Goal: Navigation & Orientation: Find specific page/section

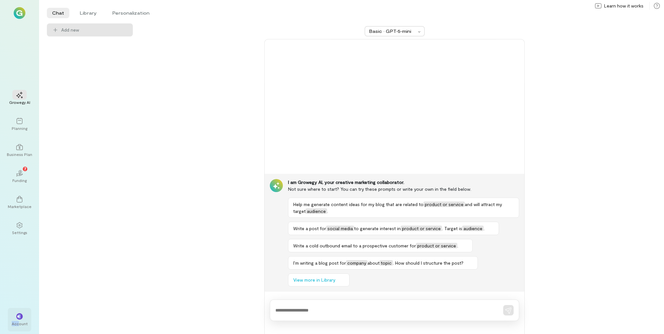
click at [18, 321] on div "** Account" at bounding box center [19, 319] width 23 height 23
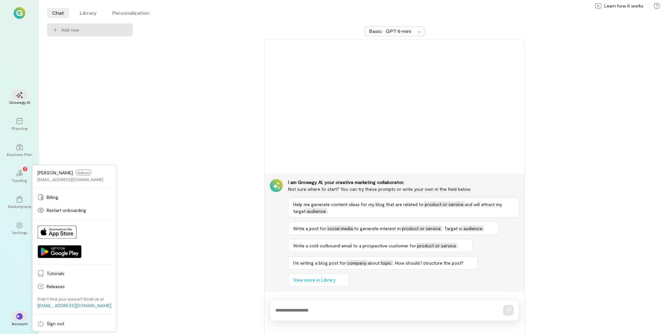
click at [166, 239] on div "Basic · GPT‑5‑mini I am Growegy AI, your creative marketing collaborator. Not s…" at bounding box center [394, 178] width 507 height 310
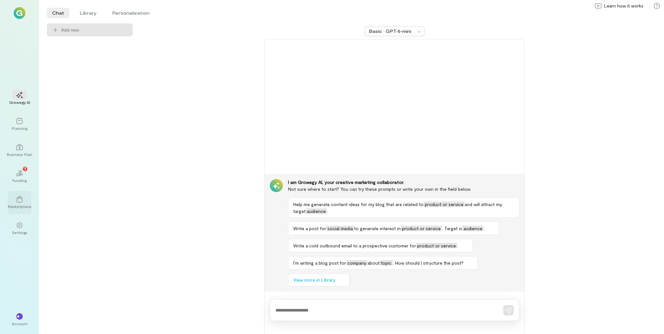
click at [23, 197] on div at bounding box center [19, 199] width 14 height 10
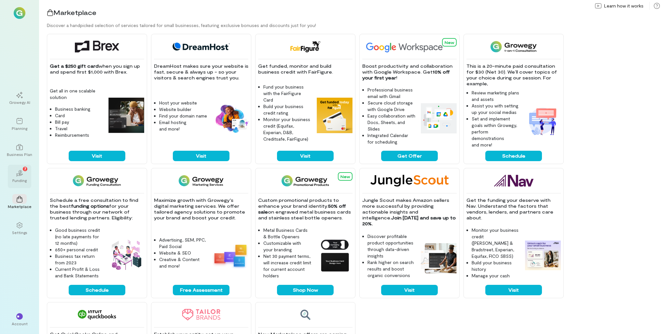
click at [18, 170] on icon "02" at bounding box center [19, 173] width 7 height 7
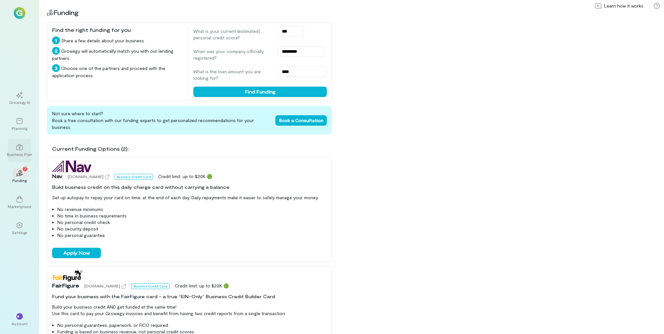
click at [21, 153] on div "Business Plan" at bounding box center [19, 154] width 25 height 5
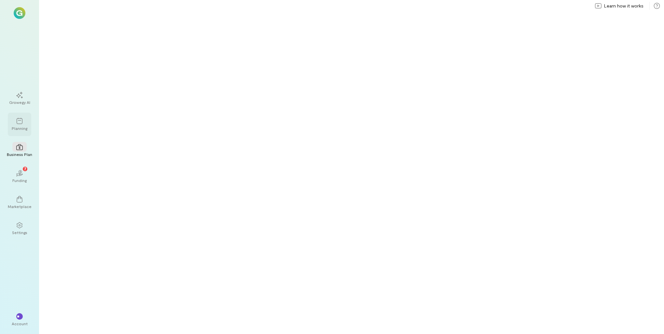
click at [18, 124] on div at bounding box center [19, 121] width 14 height 10
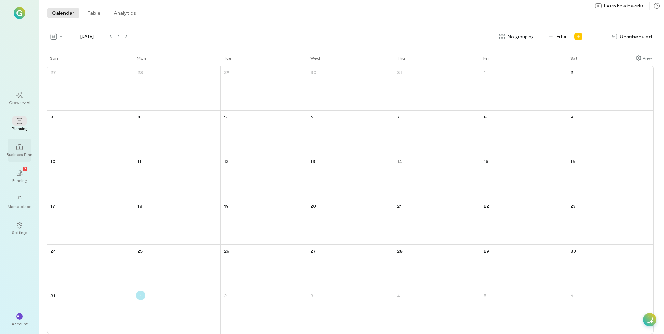
click at [25, 152] on div "Business Plan" at bounding box center [19, 154] width 25 height 5
